Goal: Transaction & Acquisition: Purchase product/service

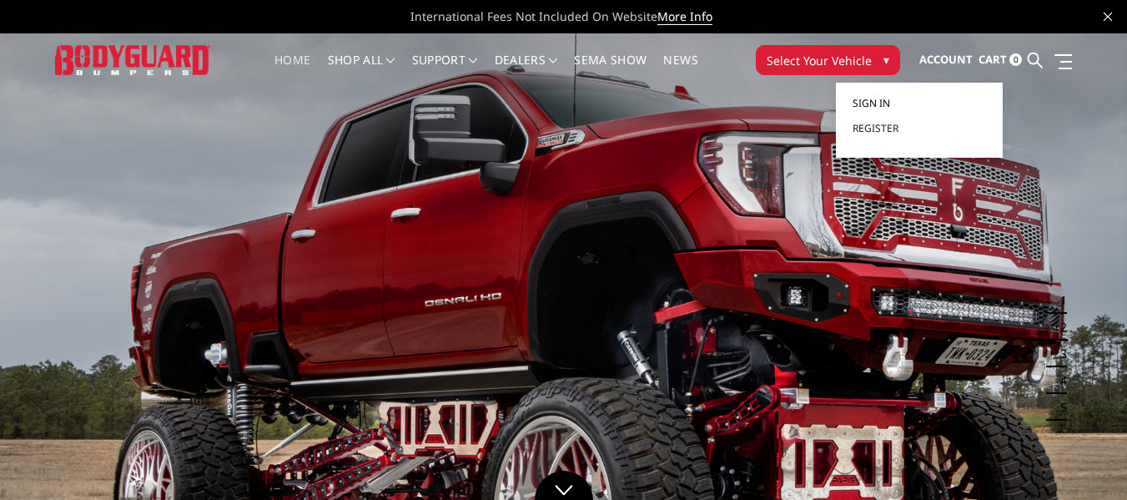
click at [873, 101] on span "Sign in" at bounding box center [872, 103] width 38 height 14
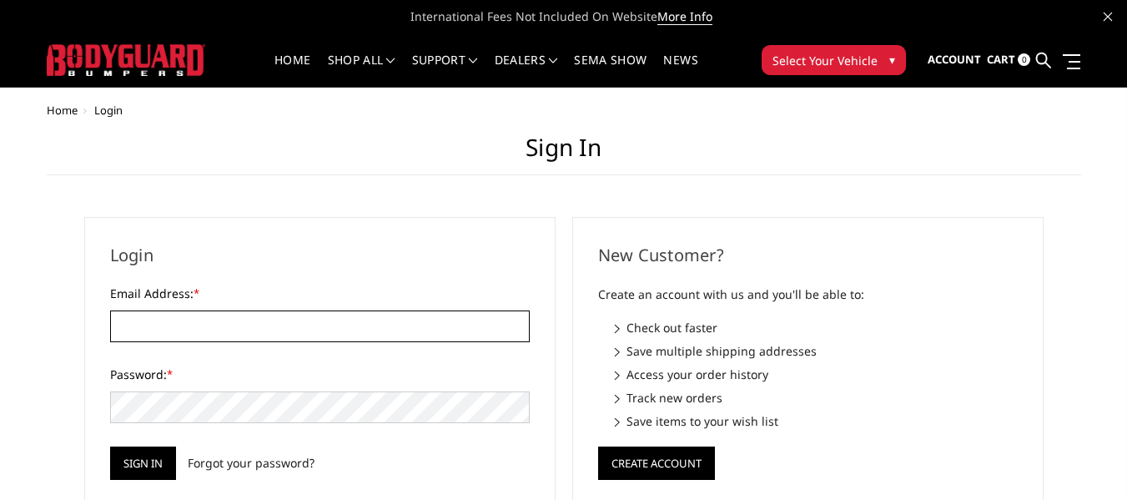
click at [192, 320] on input "Email Address: *" at bounding box center [320, 326] width 420 height 32
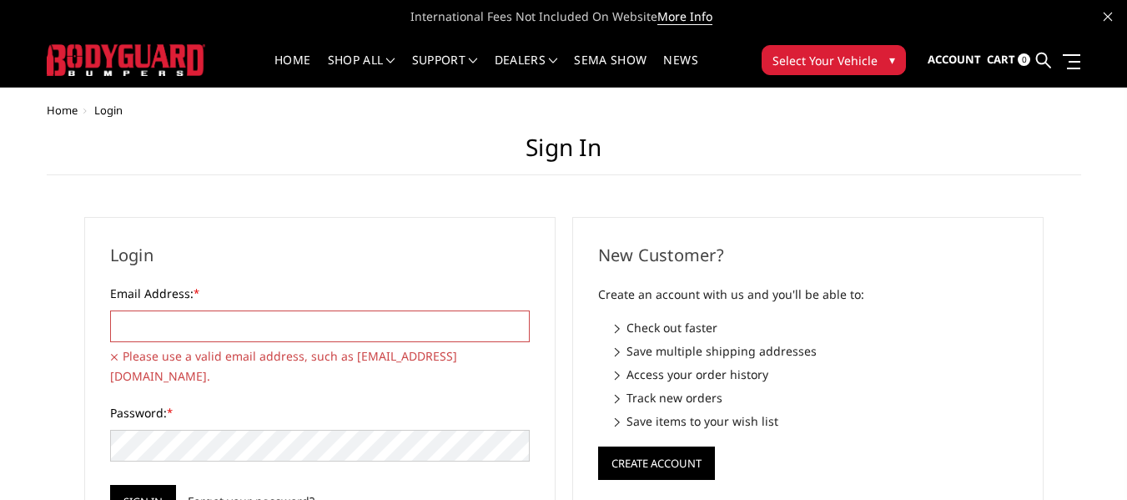
type input "blessedperformancellc@gmail.com"
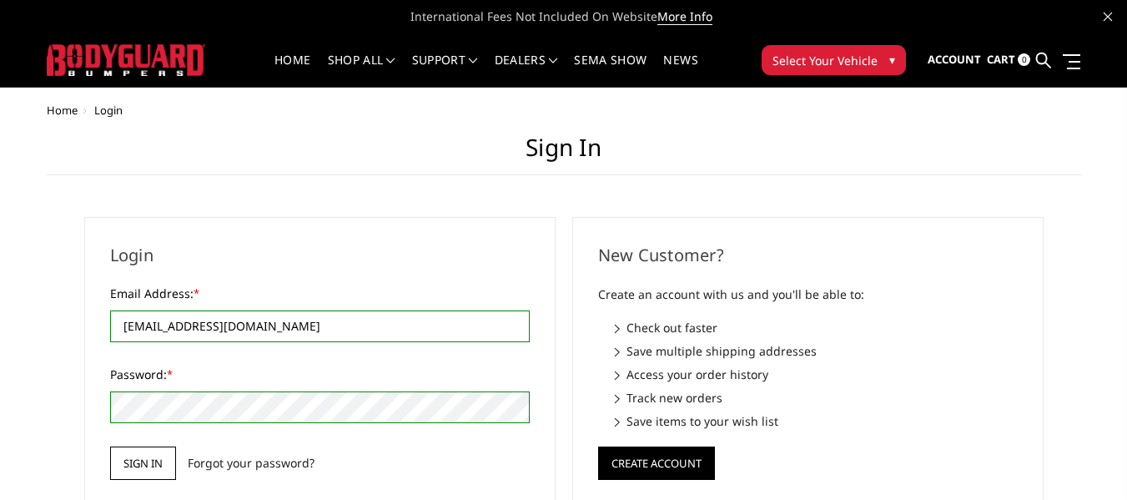
click at [135, 462] on input "Sign in" at bounding box center [143, 462] width 66 height 33
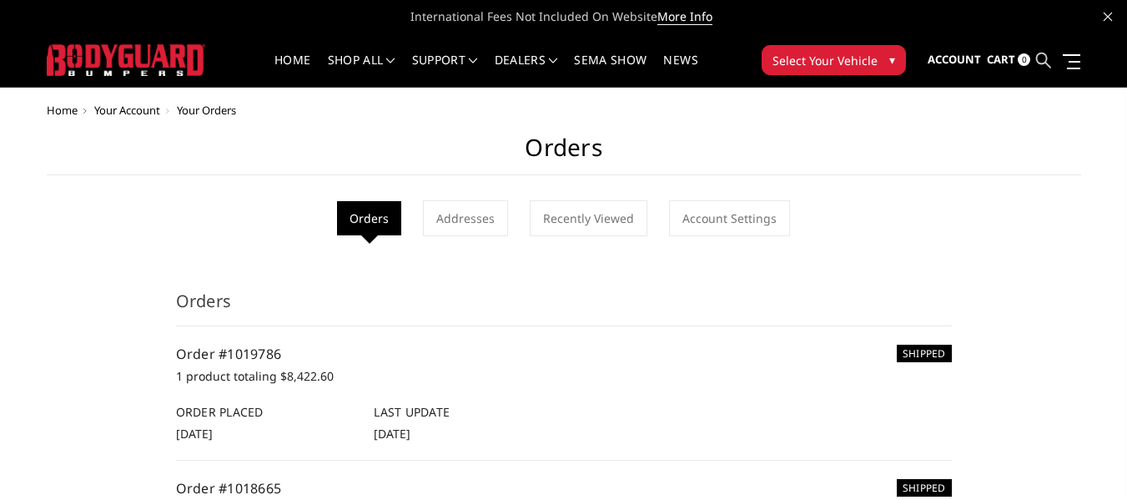
click at [1040, 57] on icon at bounding box center [1043, 60] width 15 height 15
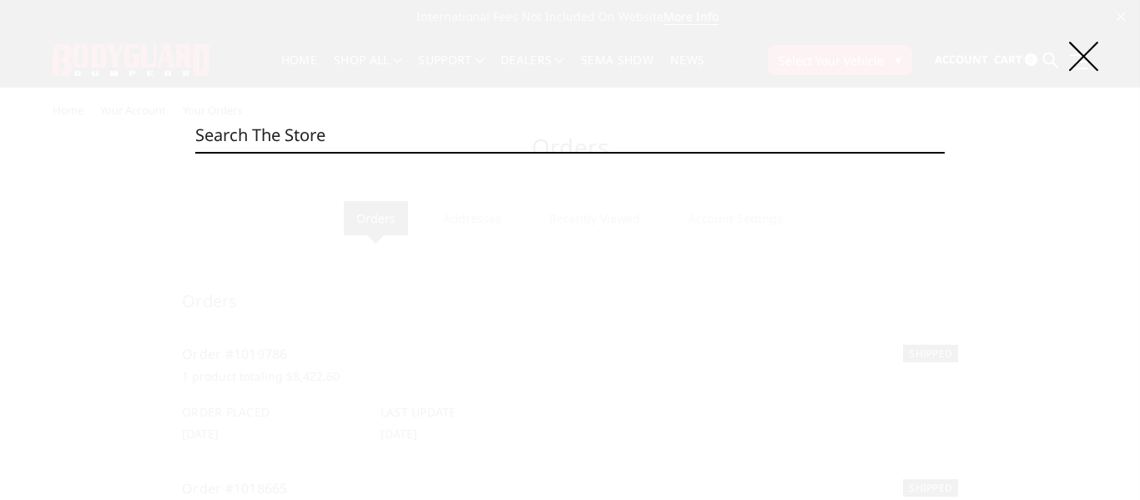
paste input "T2Extreme"
type input "T2Extreme"
click at [944, 152] on input "Search" at bounding box center [944, 152] width 1 height 1
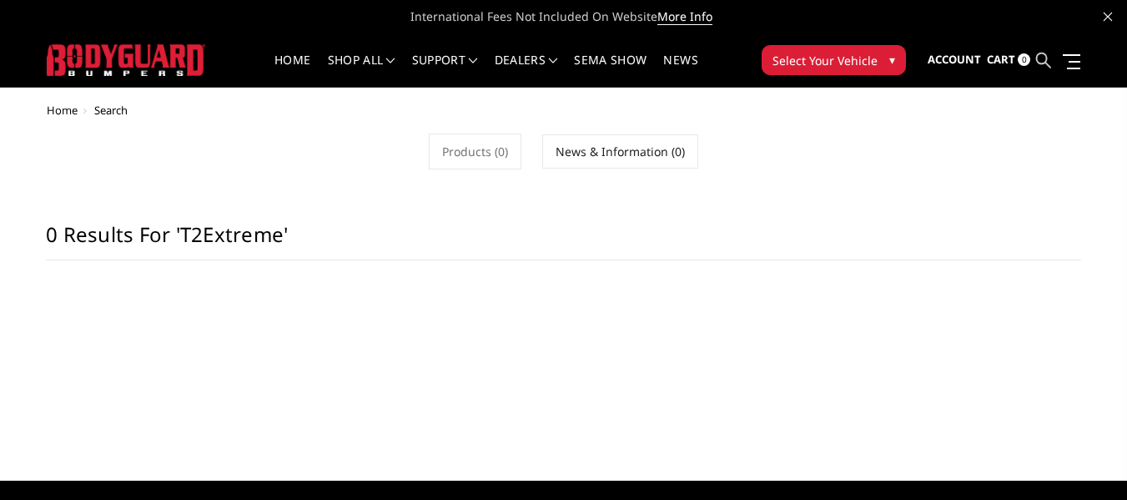
click at [1040, 64] on icon at bounding box center [1043, 60] width 15 height 15
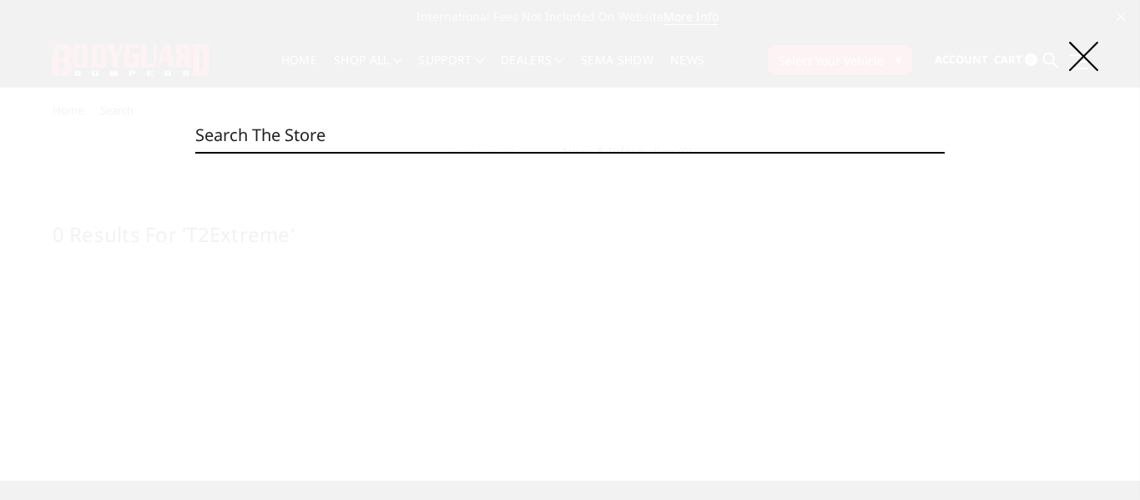
click at [330, 135] on input "Search" at bounding box center [569, 134] width 748 height 33
click at [258, 138] on input "Search" at bounding box center [569, 134] width 748 height 33
drag, startPoint x: 268, startPoint y: 137, endPoint x: 279, endPoint y: 136, distance: 10.9
click at [1074, 62] on icon at bounding box center [1083, 56] width 29 height 29
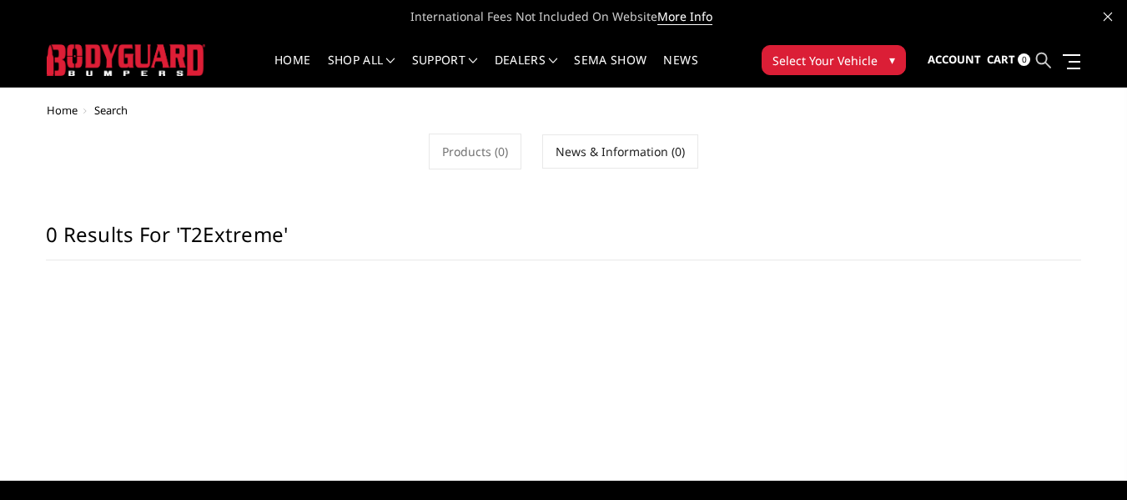
click at [1048, 62] on icon at bounding box center [1043, 60] width 15 height 15
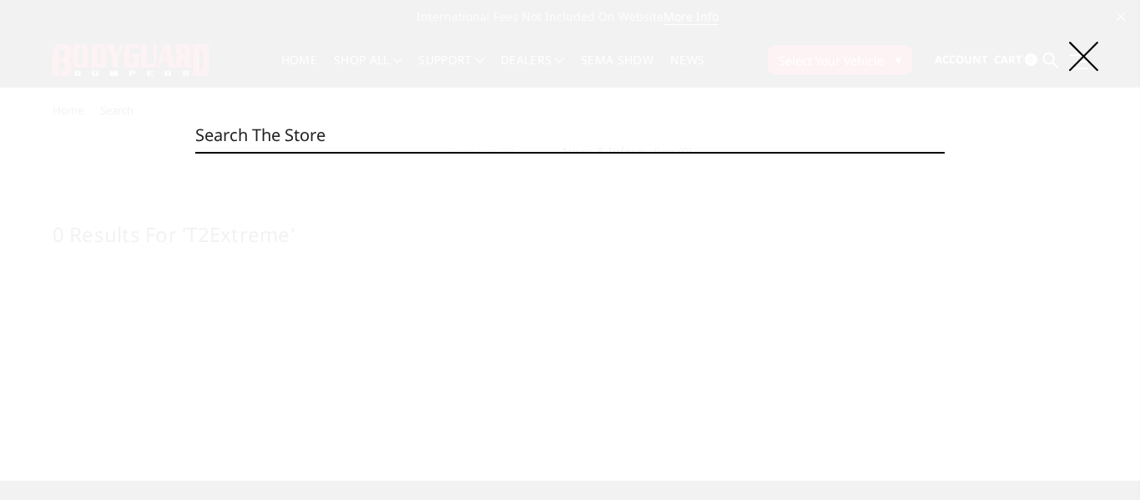
drag, startPoint x: 488, startPoint y: 138, endPoint x: 471, endPoint y: 136, distance: 16.8
click at [437, 138] on input "Search" at bounding box center [569, 134] width 748 height 33
click at [436, 138] on input "Search" at bounding box center [569, 134] width 748 height 33
drag, startPoint x: 432, startPoint y: 138, endPoint x: 421, endPoint y: 135, distance: 11.1
click at [425, 135] on input "Search" at bounding box center [569, 134] width 748 height 33
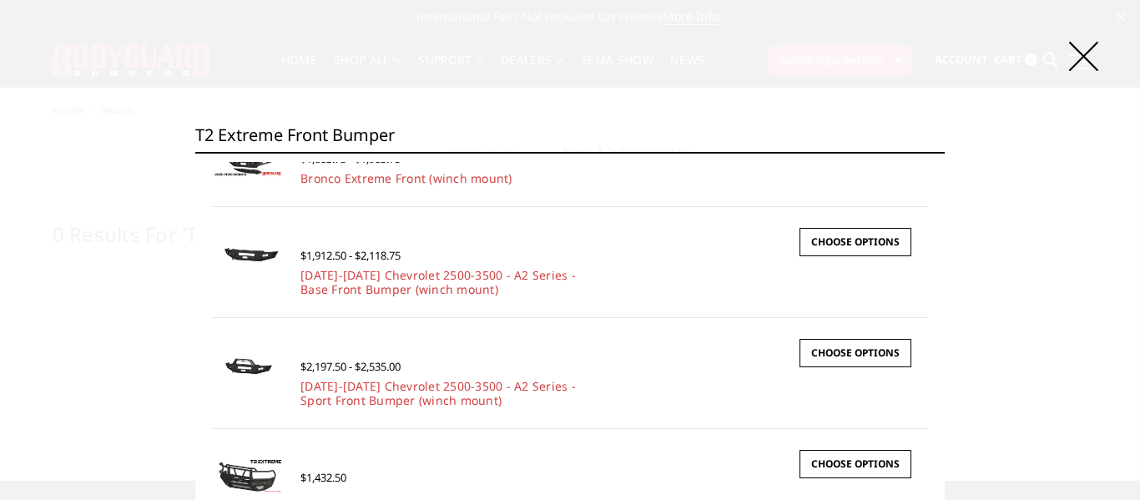
scroll to position [204, 0]
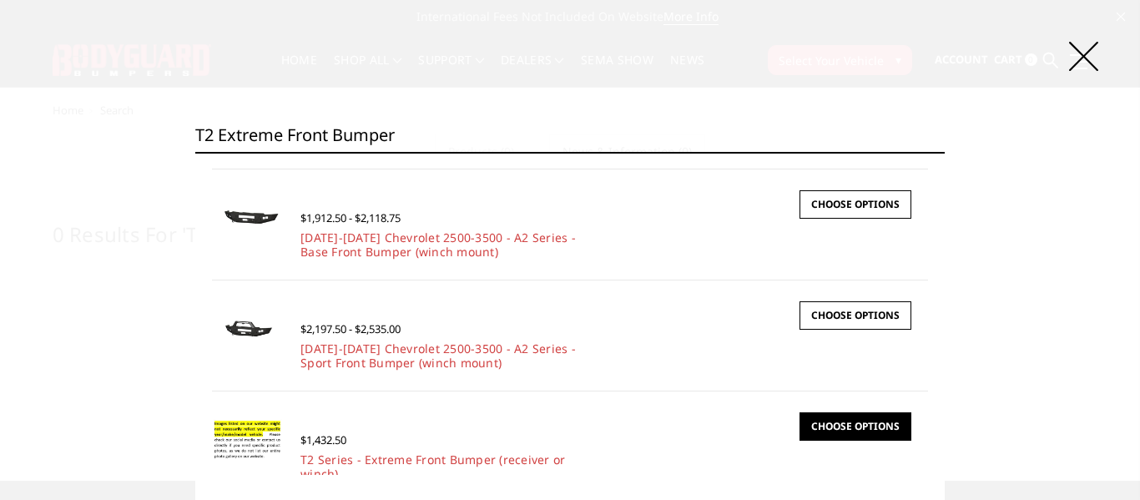
type input "t2 extreme front bumper"
click at [806, 419] on link "Choose Options" at bounding box center [855, 426] width 112 height 28
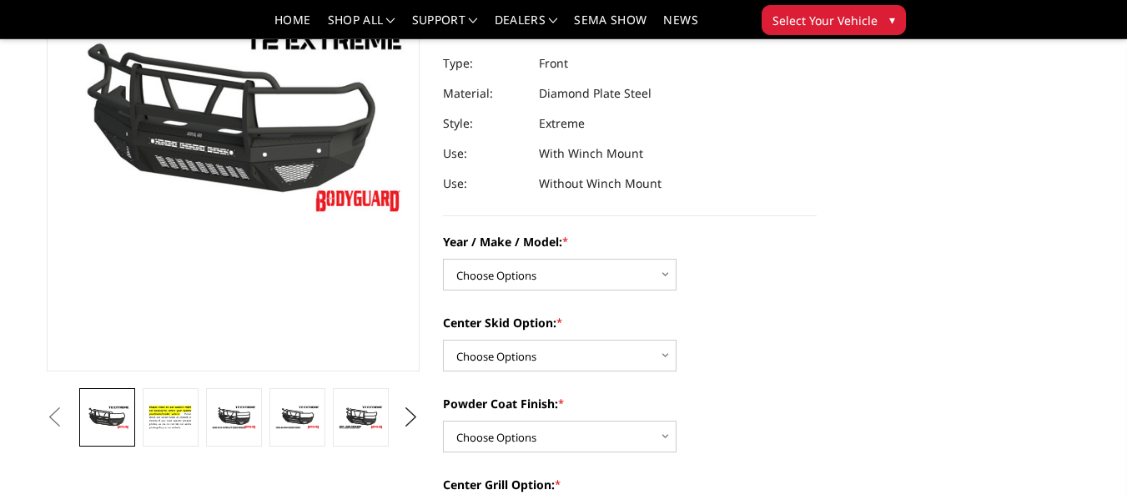
scroll to position [250, 0]
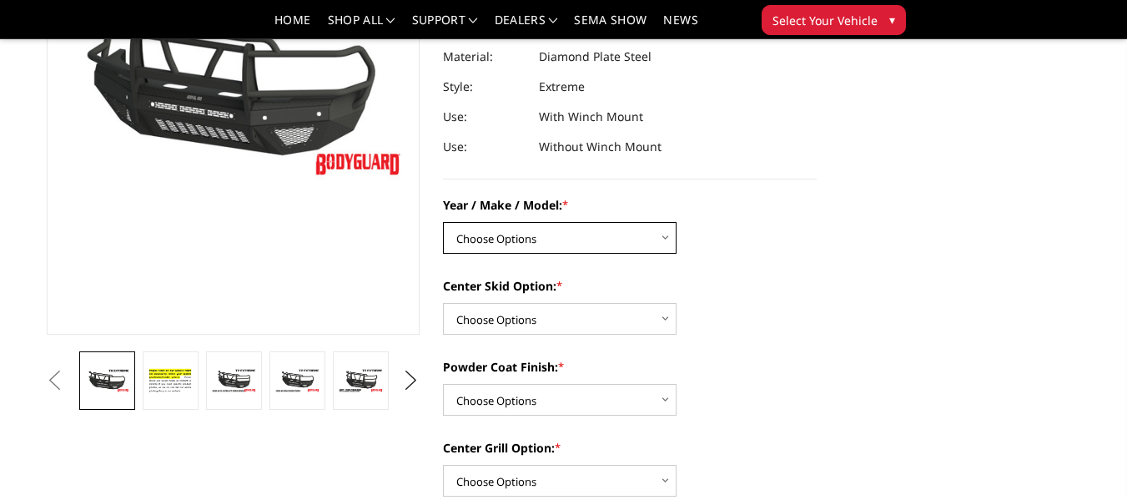
click at [662, 240] on select "Choose Options Chevrolet 19-21 1500 Chevrolet 15-19 2500 / 3500 Chevrolet 20-23…" at bounding box center [560, 238] width 234 height 32
select select "1448"
click at [443, 222] on select "Choose Options Chevrolet 19-21 1500 Chevrolet 15-19 2500 / 3500 Chevrolet 20-23…" at bounding box center [560, 238] width 234 height 32
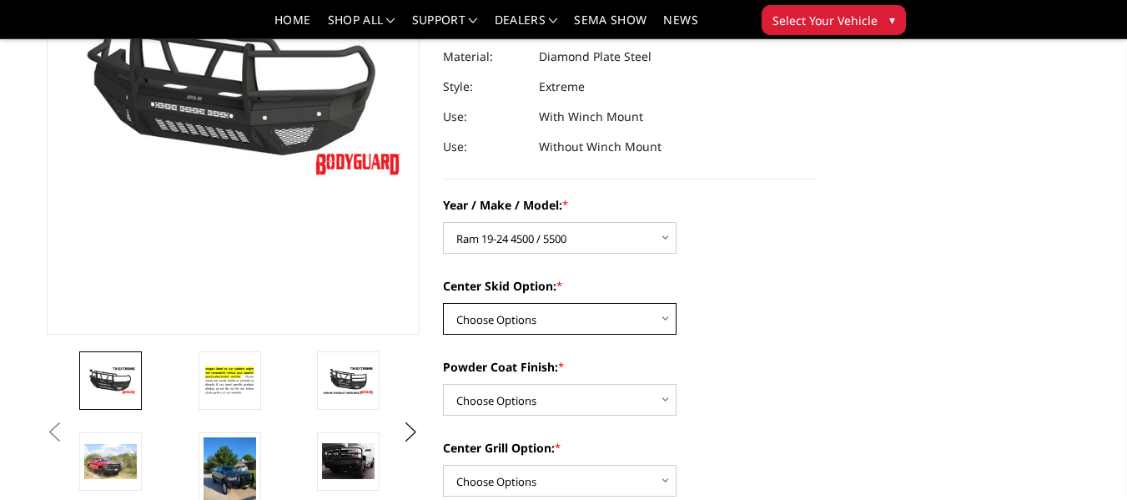
click at [627, 326] on select "Choose Options Standard center skid plate (included) Receiver tube Winch mount …" at bounding box center [560, 319] width 234 height 32
select select "626"
click at [443, 303] on select "Choose Options Standard center skid plate (included) Receiver tube Winch mount …" at bounding box center [560, 319] width 234 height 32
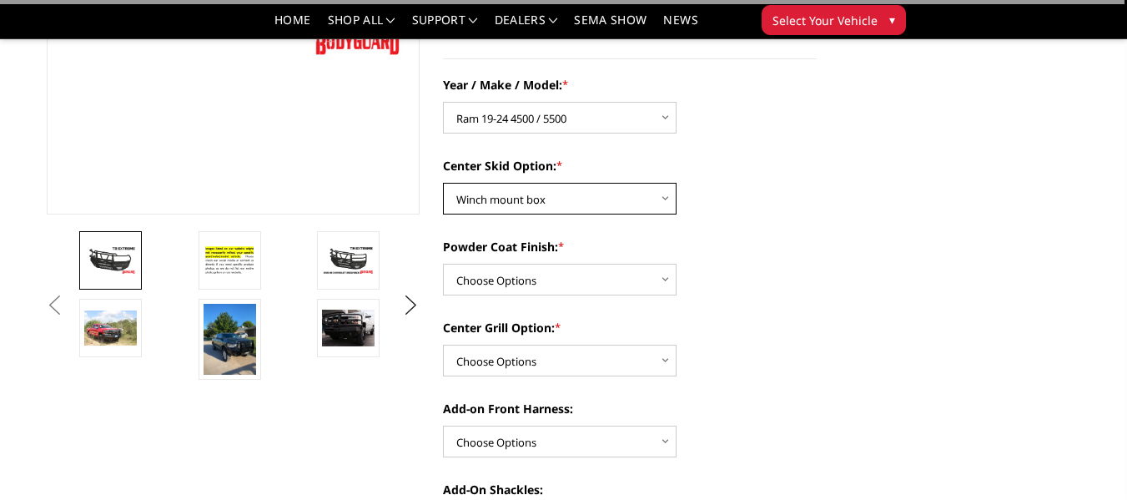
scroll to position [417, 0]
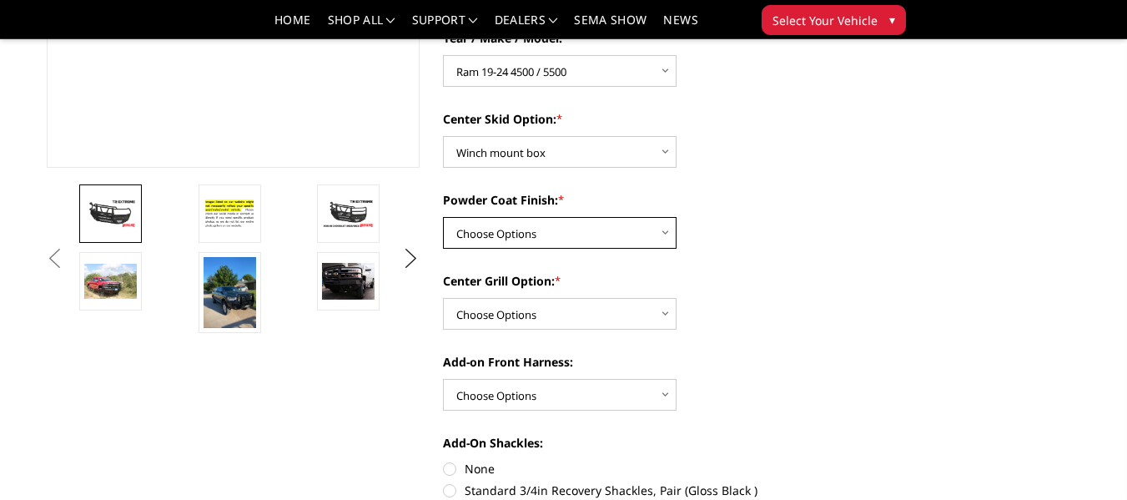
click at [582, 239] on select "Choose Options Bare metal Gloss Black Powder Coat Texture Black Powder Coat" at bounding box center [560, 233] width 234 height 32
select select "667"
click at [443, 217] on select "Choose Options Bare metal Gloss Black Powder Coat Texture Black Powder Coat" at bounding box center [560, 233] width 234 height 32
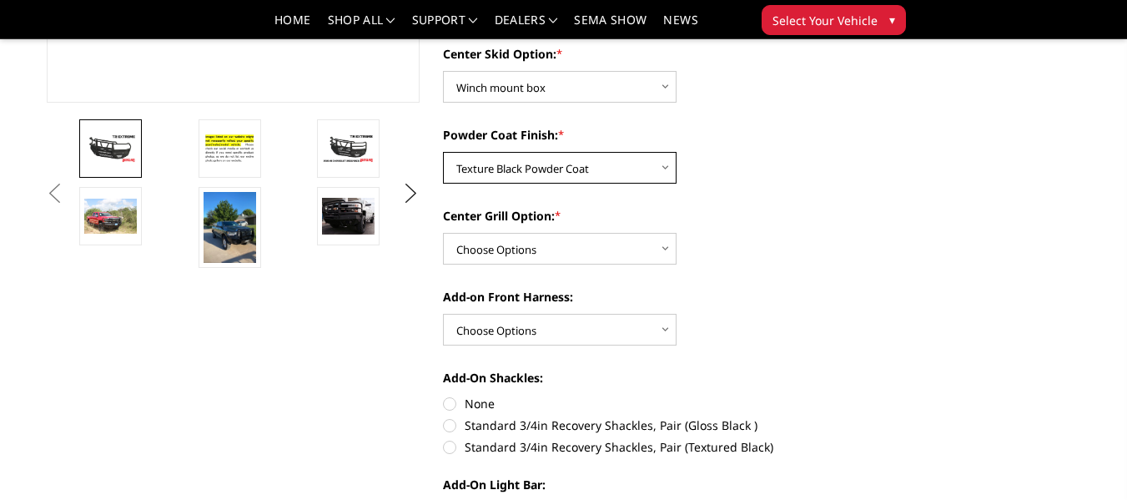
scroll to position [501, 0]
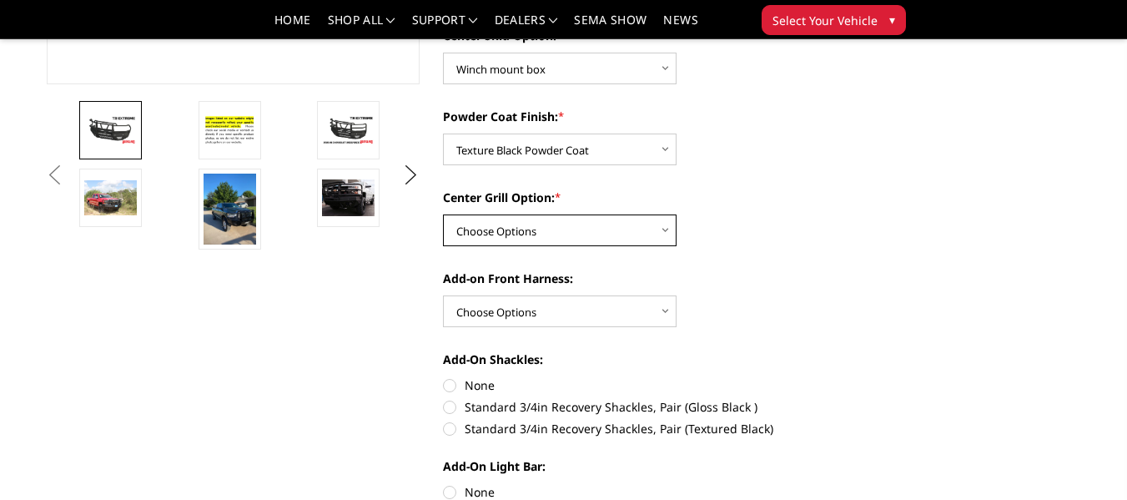
click at [582, 230] on select "Choose Options Add expanded metal in center grill Decline this option" at bounding box center [560, 230] width 234 height 32
select select "1081"
click at [443, 214] on select "Choose Options Add expanded metal in center grill Decline this option" at bounding box center [560, 230] width 234 height 32
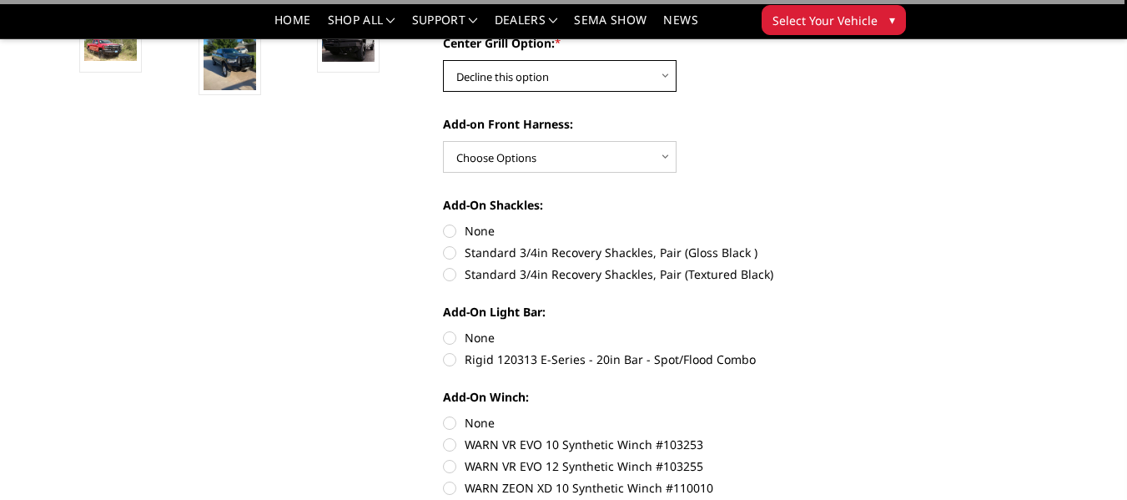
scroll to position [667, 0]
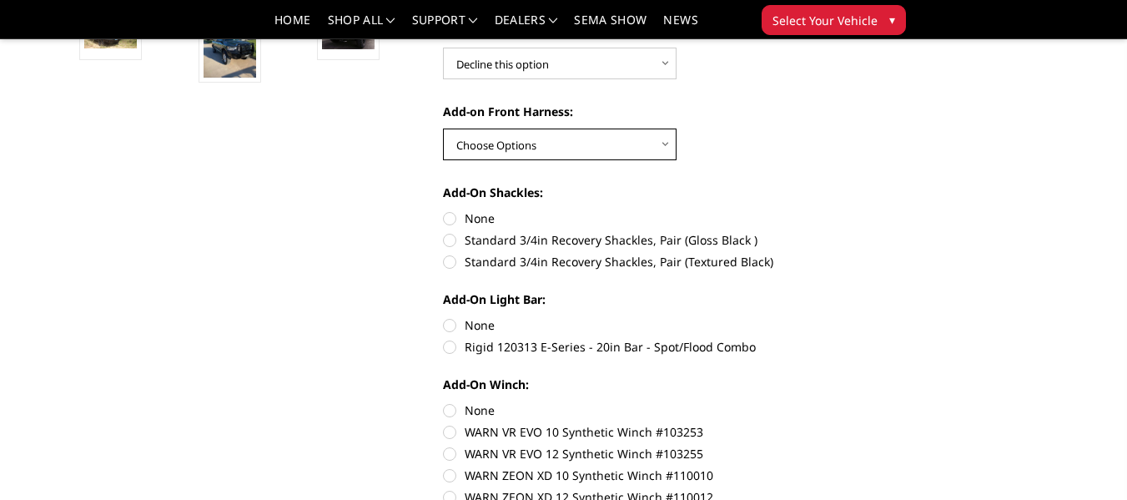
click at [581, 152] on select "Choose Options WITH front camera harness WITHOUT front camera harness" at bounding box center [560, 144] width 234 height 32
select select "1696"
click at [443, 128] on select "Choose Options WITH front camera harness WITHOUT front camera harness" at bounding box center [560, 144] width 234 height 32
click at [447, 263] on label "Standard 3/4in Recovery Shackles, Pair (Textured Black)" at bounding box center [630, 262] width 374 height 18
click at [817, 232] on input "Standard 3/4in Recovery Shackles, Pair (Textured Black)" at bounding box center [817, 231] width 1 height 1
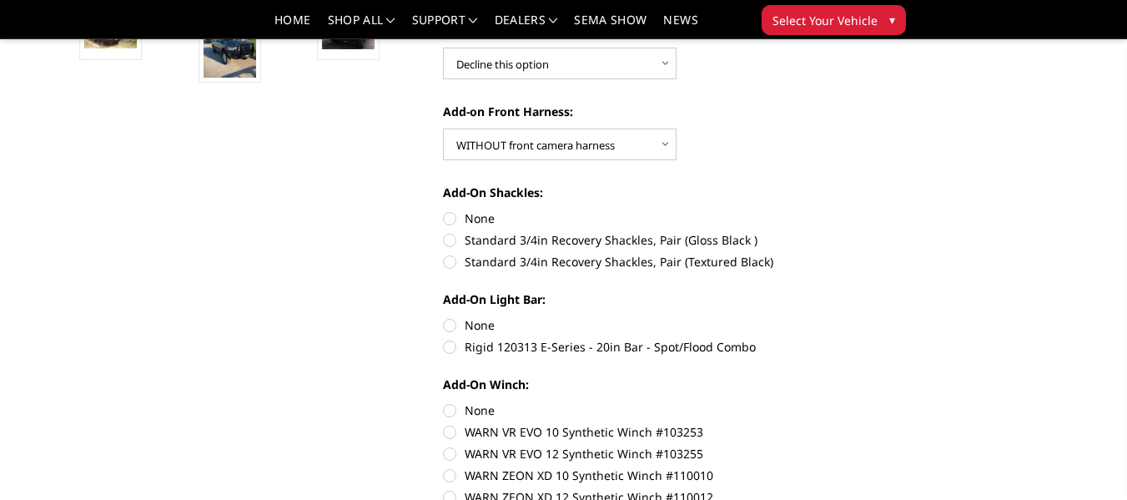
radio input "true"
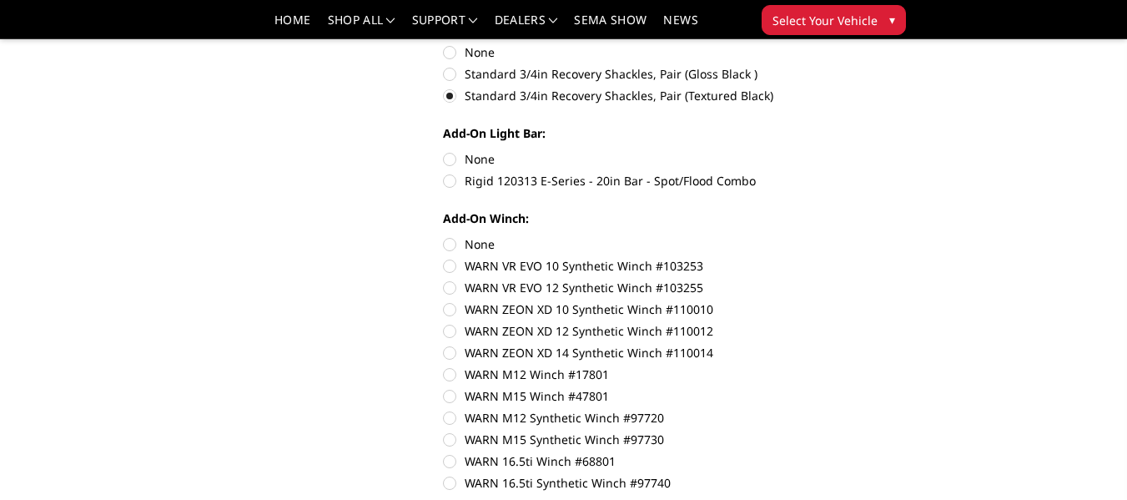
scroll to position [834, 0]
click at [451, 244] on label "None" at bounding box center [630, 243] width 374 height 18
click at [444, 235] on input "None" at bounding box center [443, 234] width 1 height 1
radio input "true"
click at [447, 158] on label "None" at bounding box center [630, 158] width 374 height 18
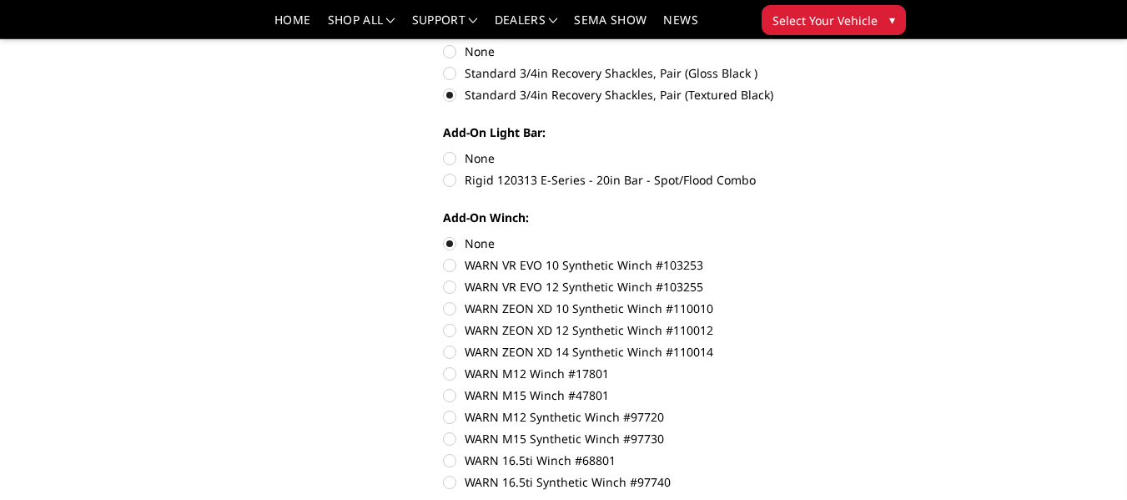
click at [444, 150] on input "None" at bounding box center [443, 149] width 1 height 1
radio input "true"
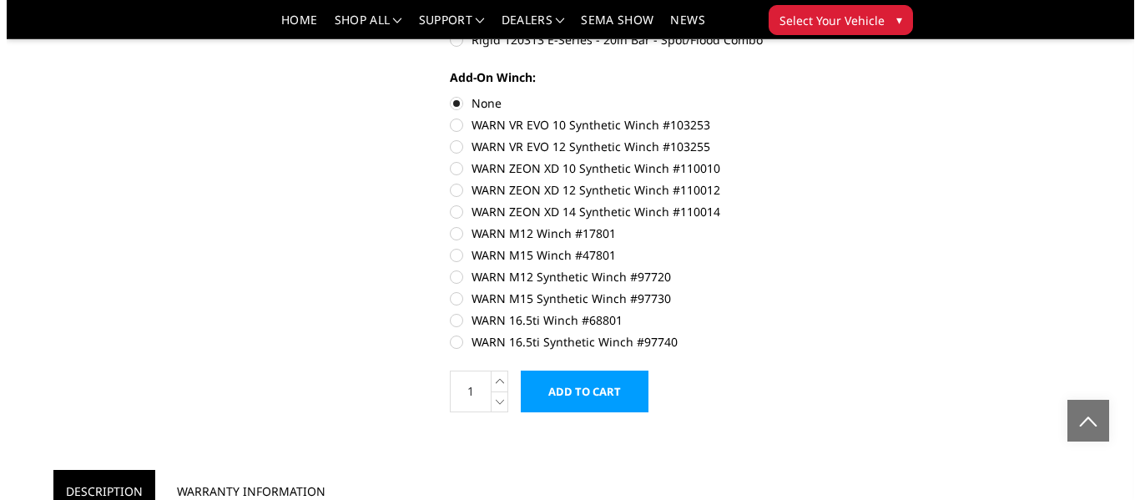
scroll to position [1001, 0]
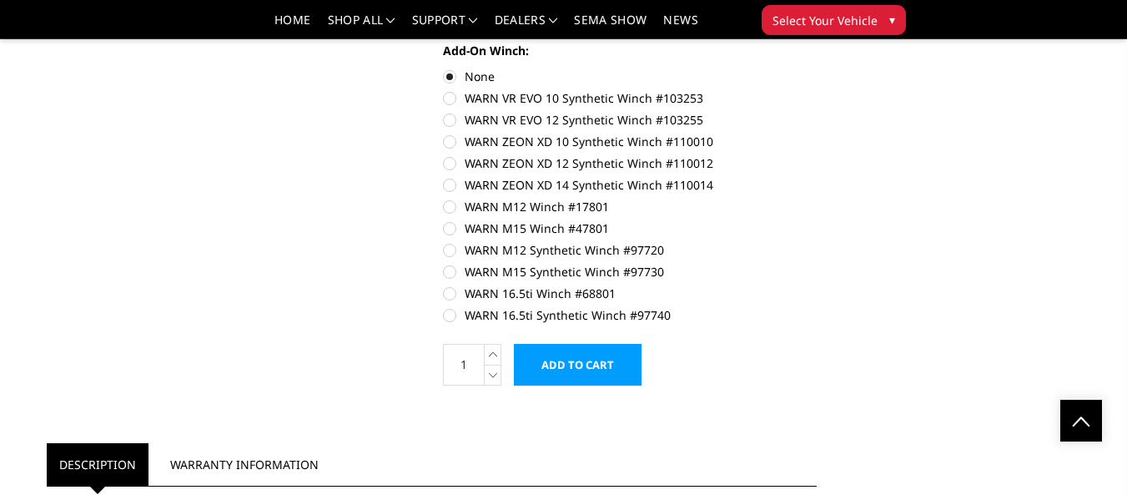
click at [579, 368] on input "Add to Cart" at bounding box center [578, 365] width 128 height 42
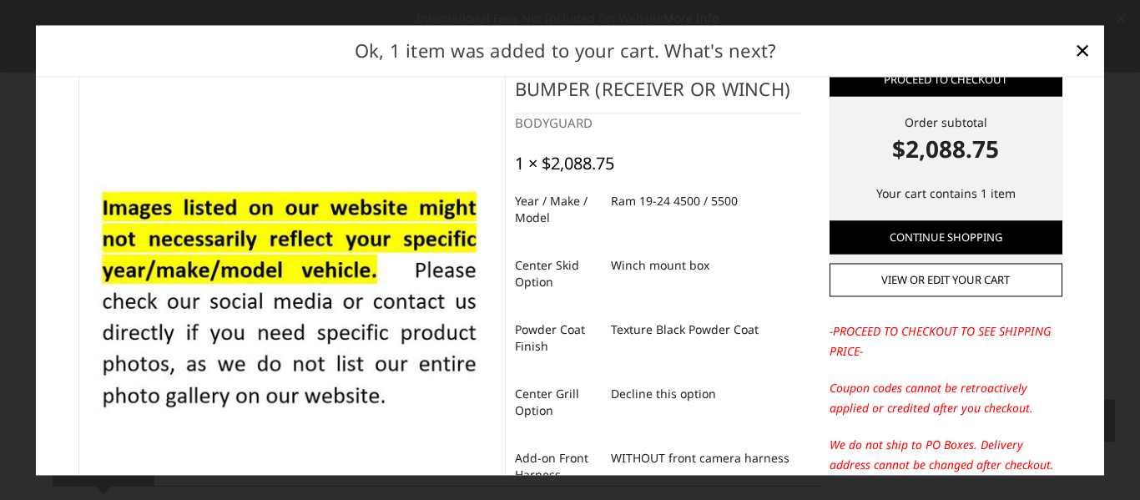
scroll to position [0, 0]
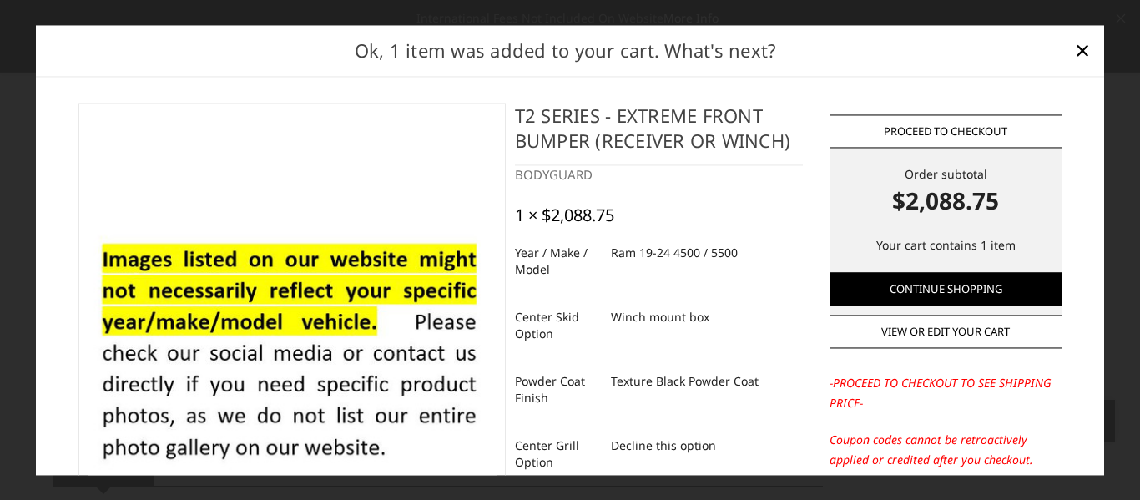
click at [922, 134] on link "Proceed to checkout" at bounding box center [945, 130] width 233 height 33
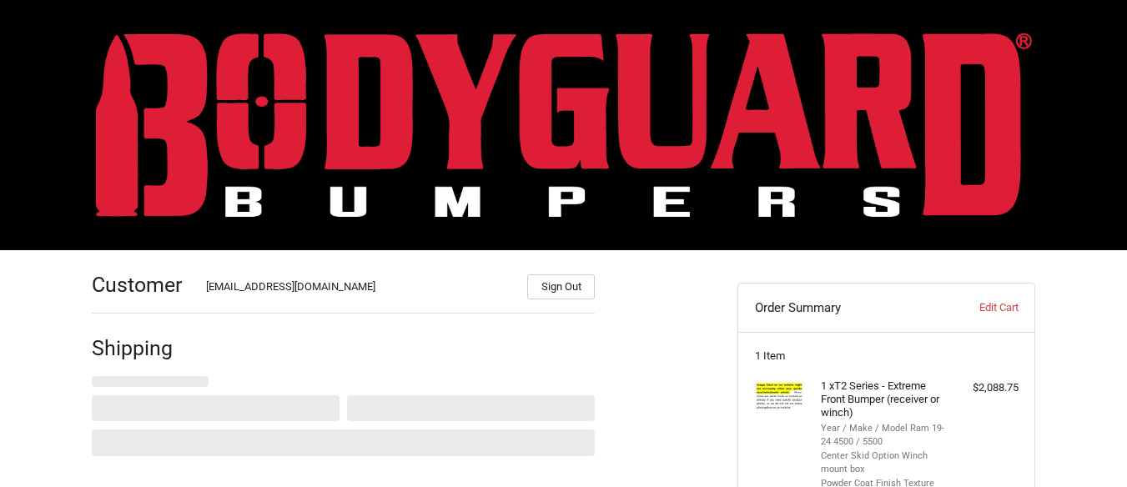
select select "US"
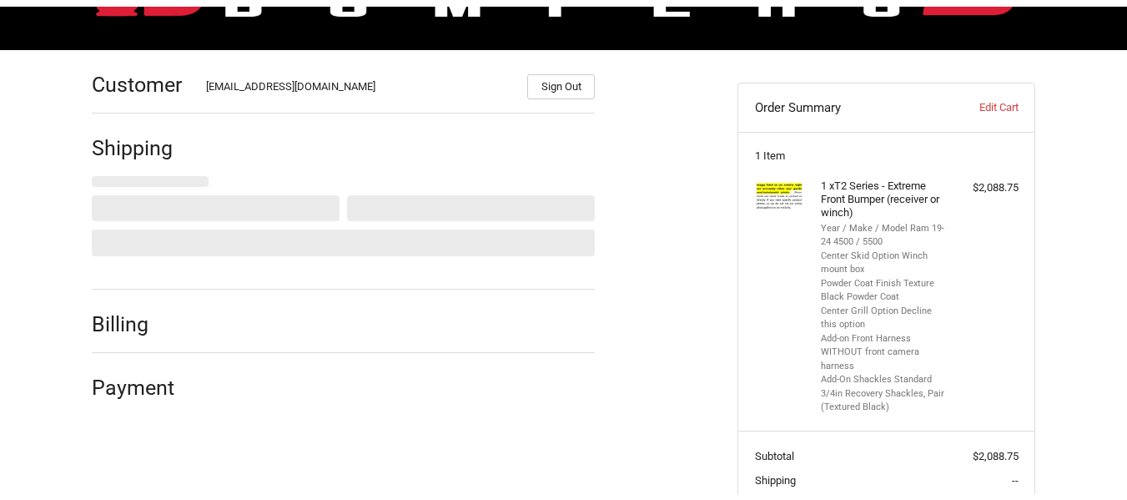
scroll to position [214, 0]
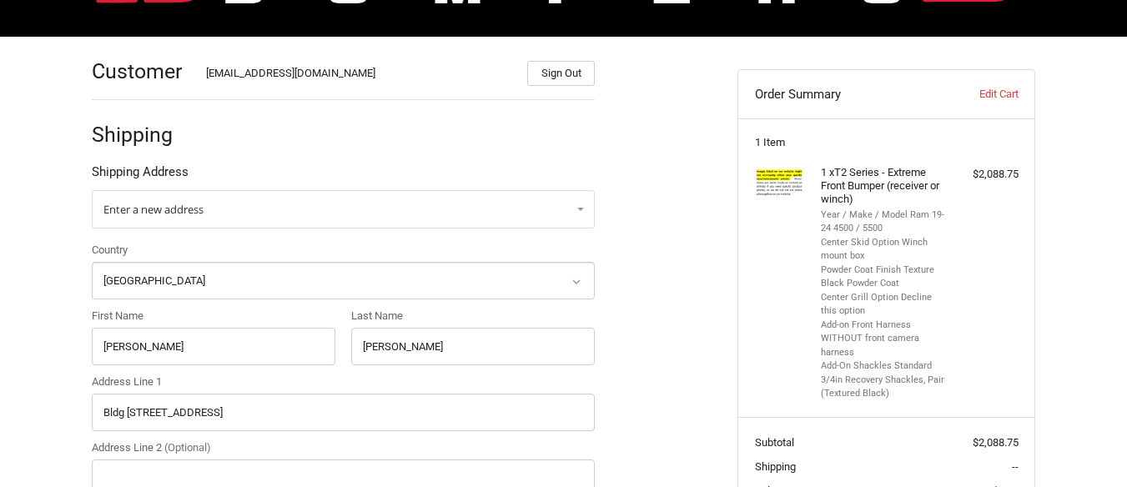
select select "KY"
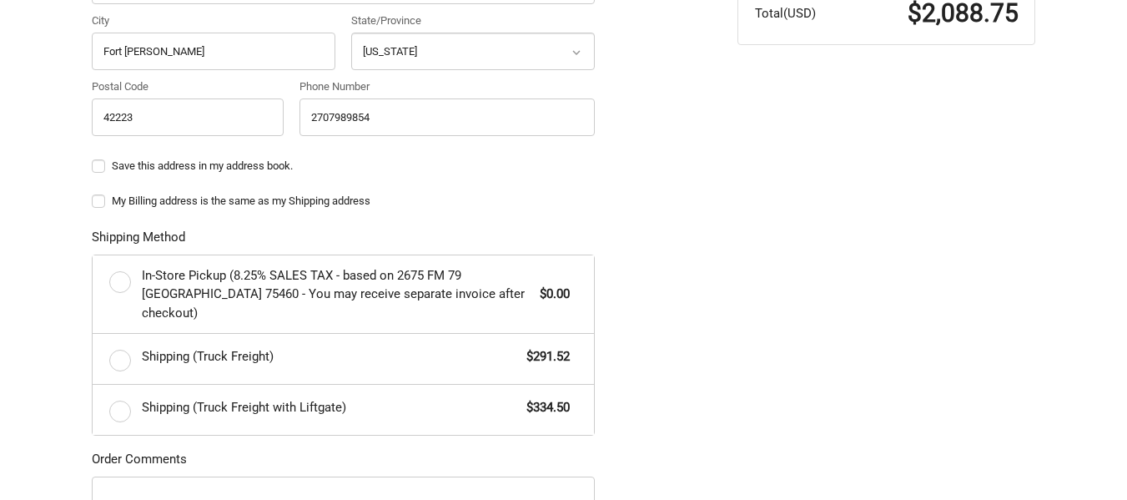
scroll to position [798, 0]
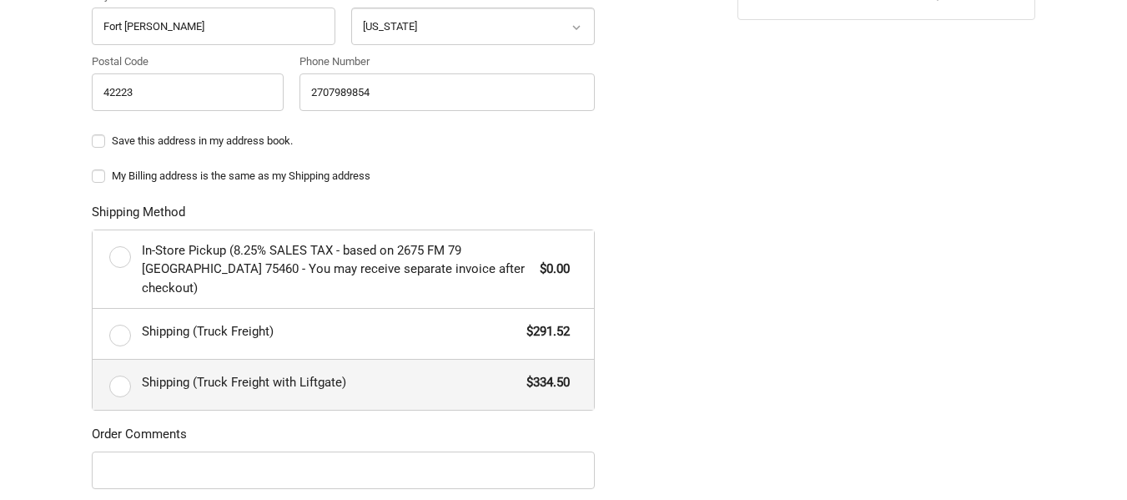
click at [125, 370] on label "Shipping (Truck Freight with Liftgate) $334.50" at bounding box center [343, 385] width 501 height 50
click at [93, 360] on input "Shipping (Truck Freight with Liftgate) $334.50" at bounding box center [93, 360] width 1 height 1
radio input "true"
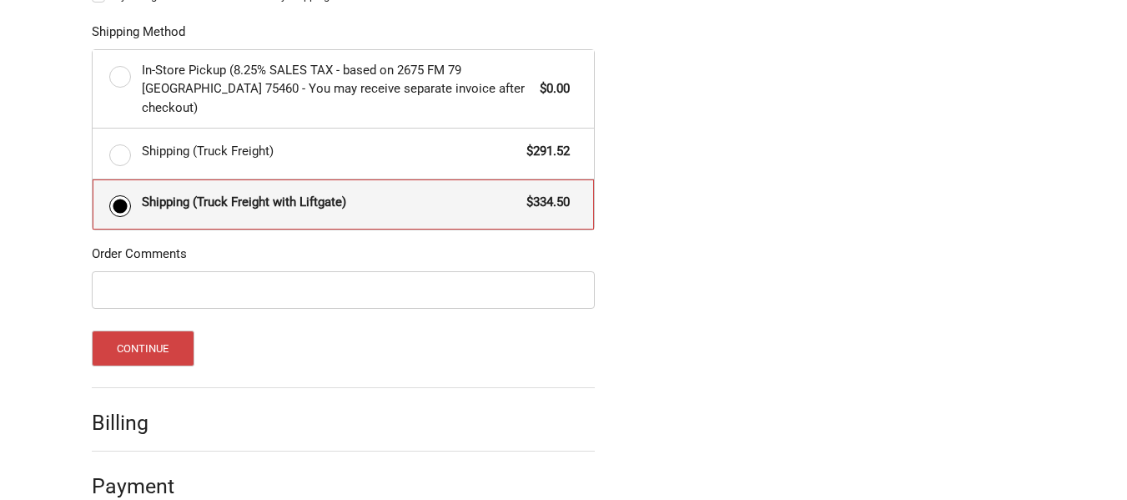
scroll to position [989, 0]
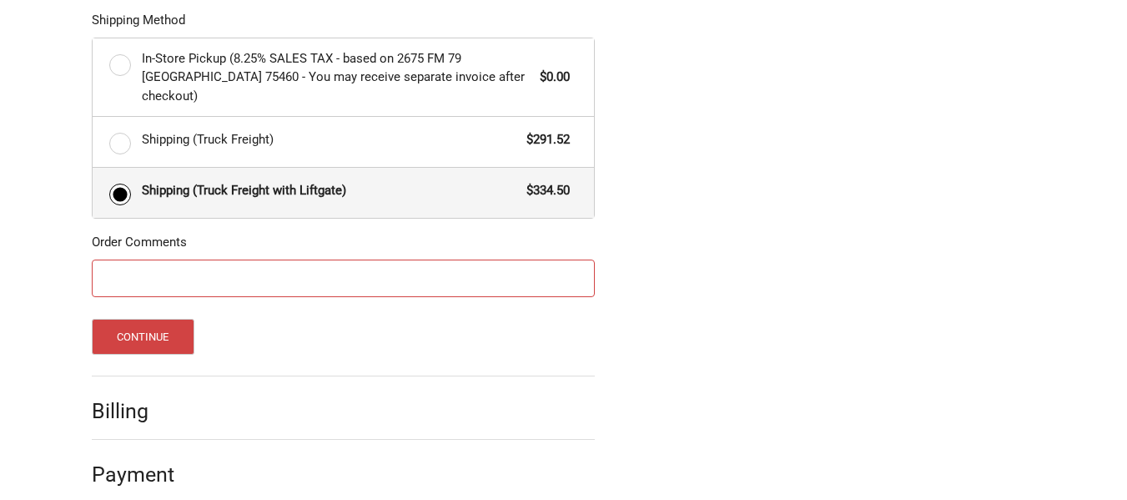
click at [205, 265] on input "Order Comments" at bounding box center [343, 278] width 503 height 38
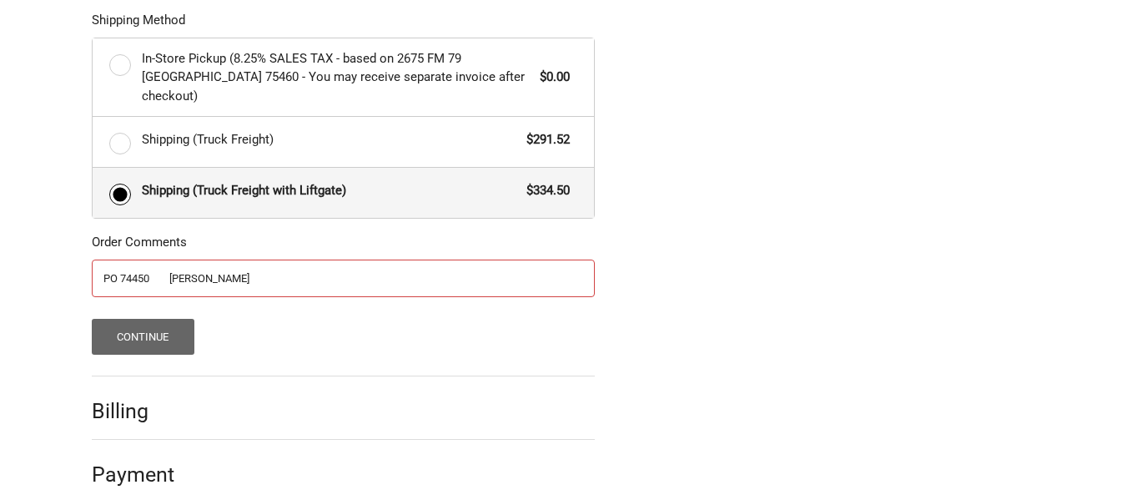
type input "PO 74450 Beth"
click at [147, 320] on button "Continue" at bounding box center [143, 337] width 103 height 36
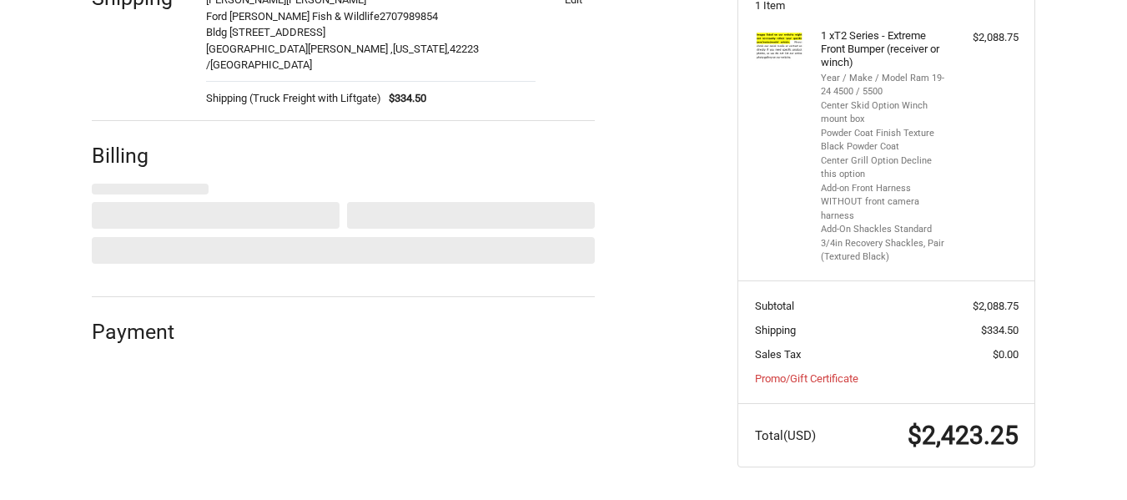
select select "US"
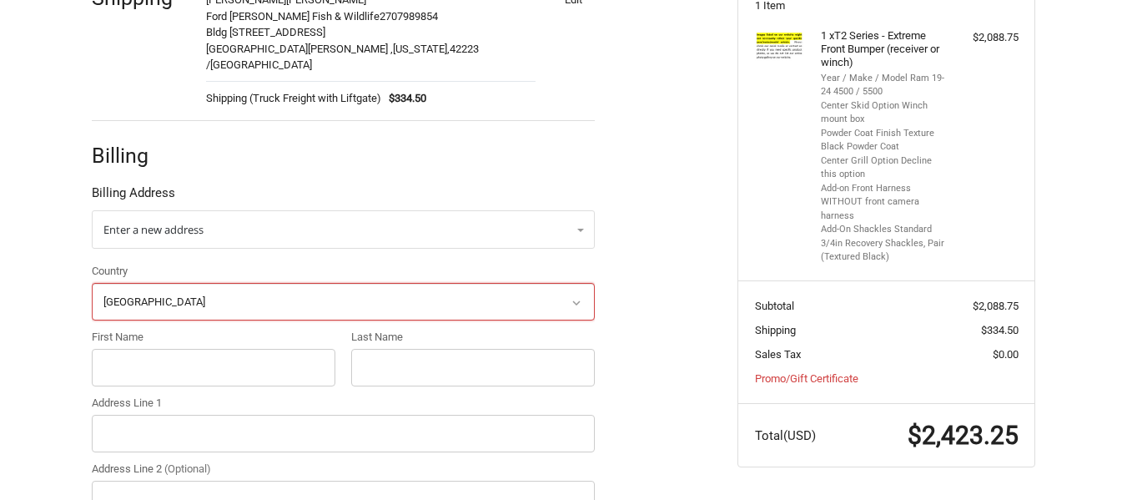
scroll to position [355, 0]
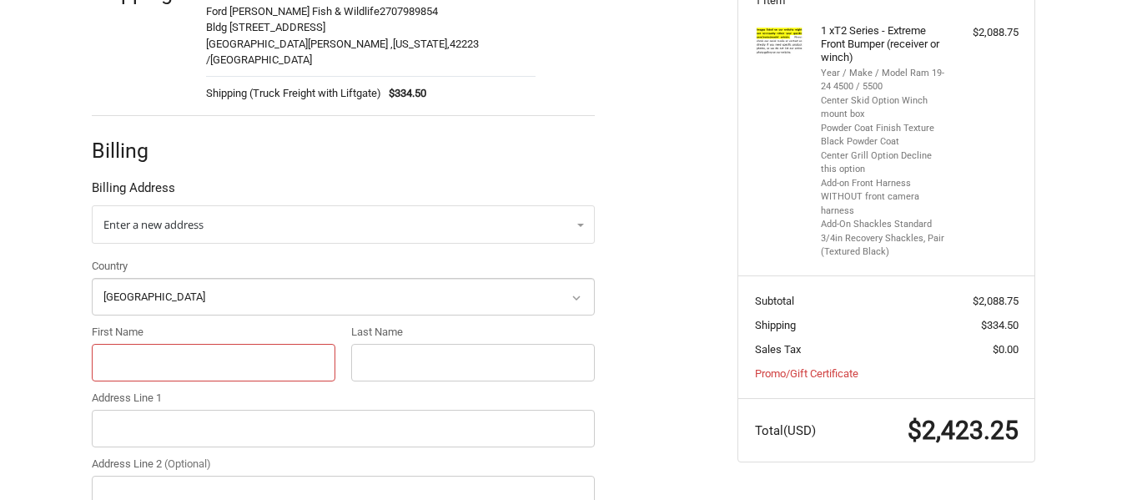
click at [228, 345] on input "First Name" at bounding box center [214, 363] width 244 height 38
type input "Blessed"
type input "Performance"
type input "1811 Echeta Rd"
type input "Gillette"
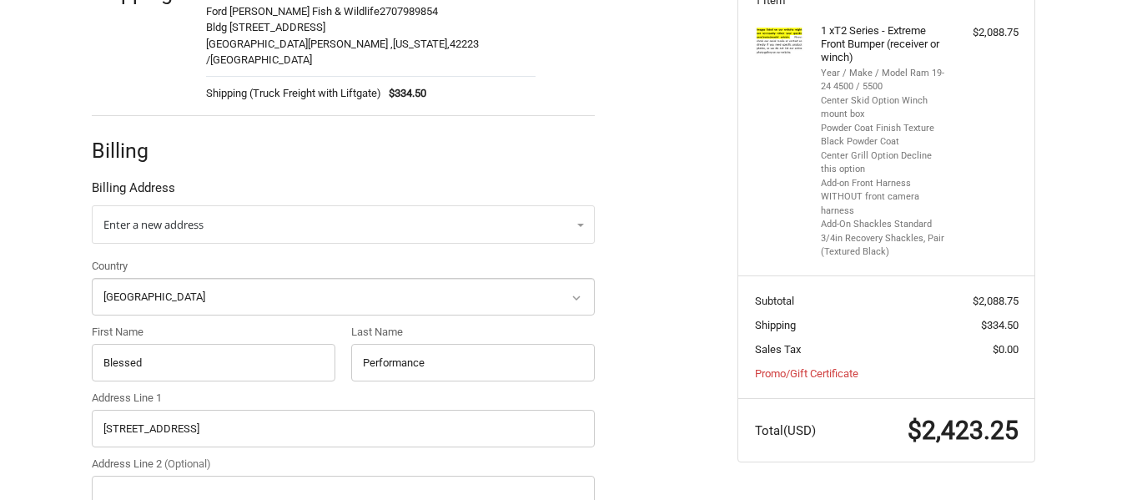
select select "WY"
type input "82716"
type input "8005772698"
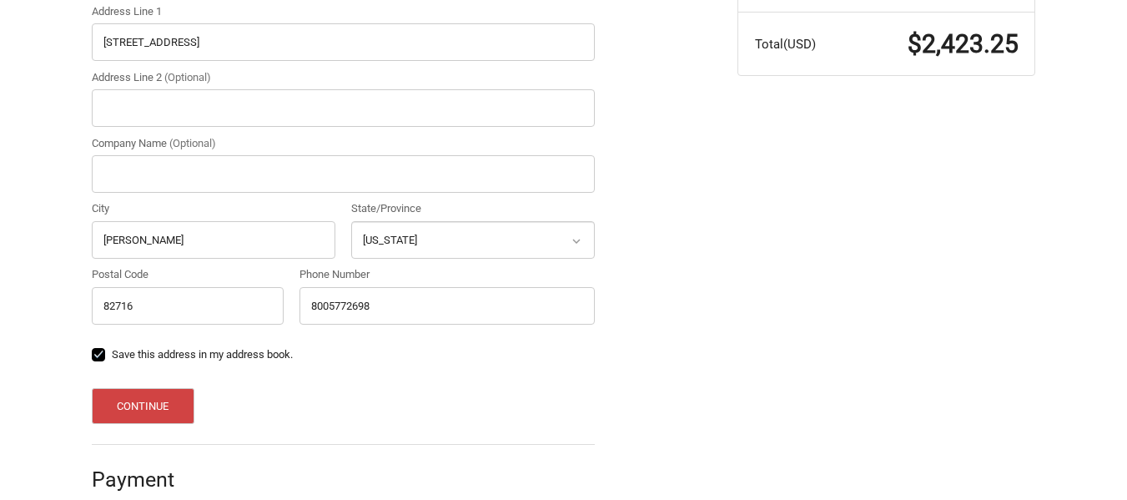
scroll to position [749, 0]
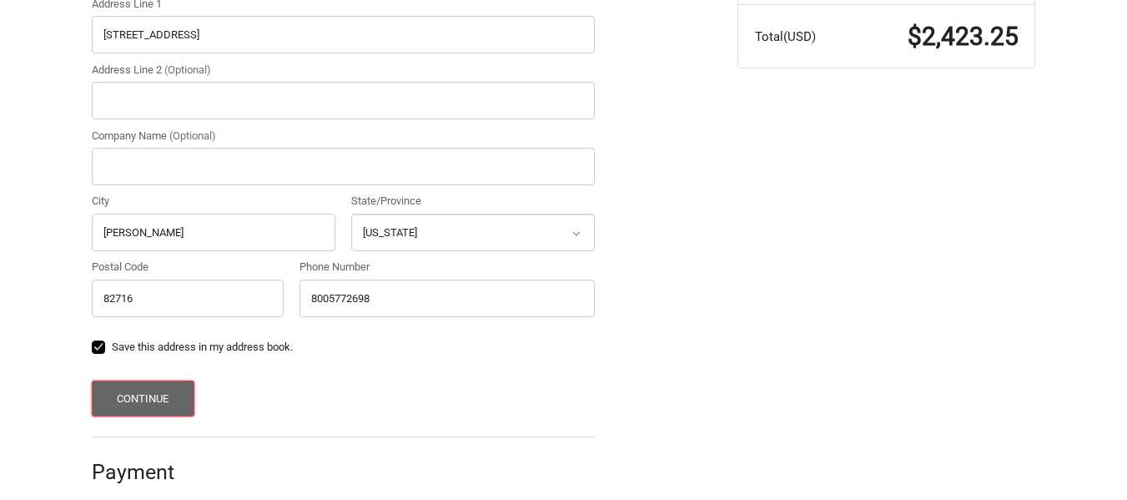
click at [153, 380] on button "Continue" at bounding box center [143, 398] width 103 height 36
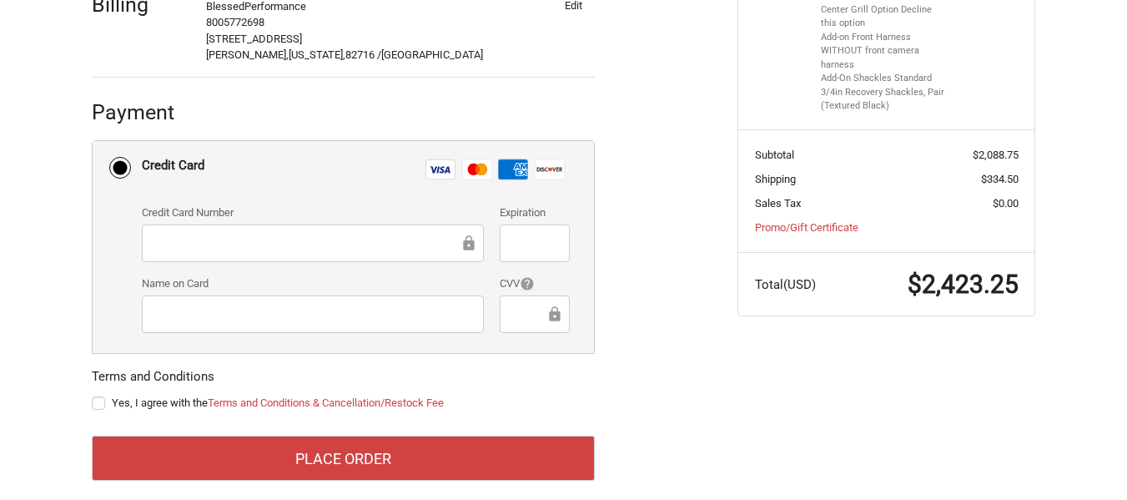
scroll to position [504, 0]
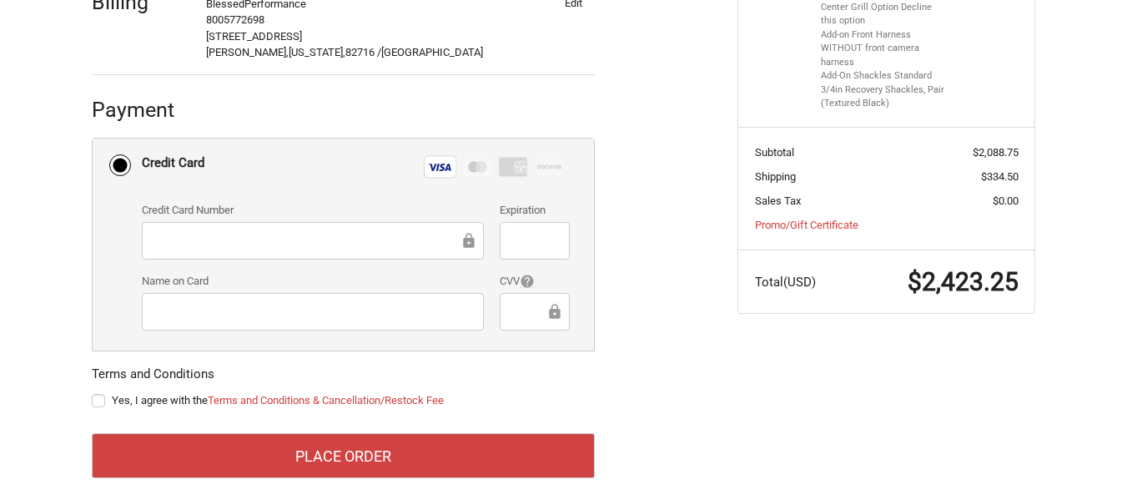
click at [93, 394] on label "Yes, I agree with the Terms and Conditions & Cancellation/Restock Fee" at bounding box center [343, 400] width 503 height 13
click at [93, 392] on input "Yes, I agree with the Terms and Conditions & Cancellation/Restock Fee" at bounding box center [92, 392] width 1 height 1
checkbox input "true"
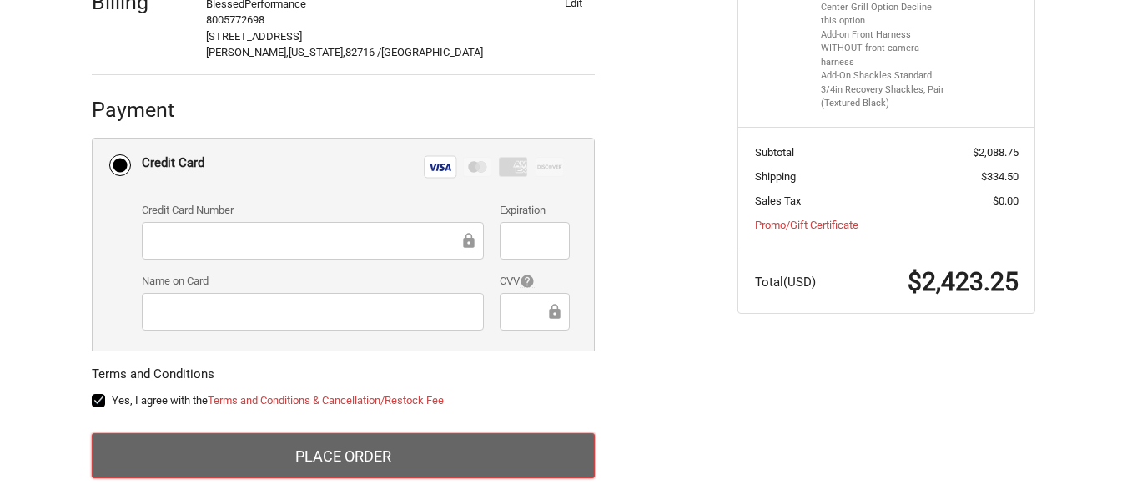
click at [346, 448] on button "Place Order" at bounding box center [343, 455] width 503 height 45
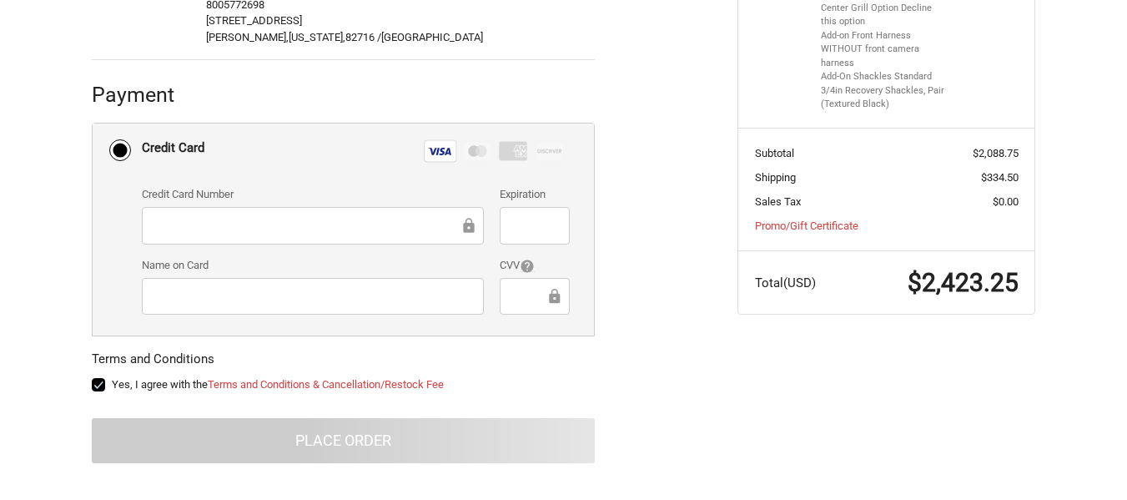
scroll to position [215, 0]
